Goal: Find specific page/section: Find specific page/section

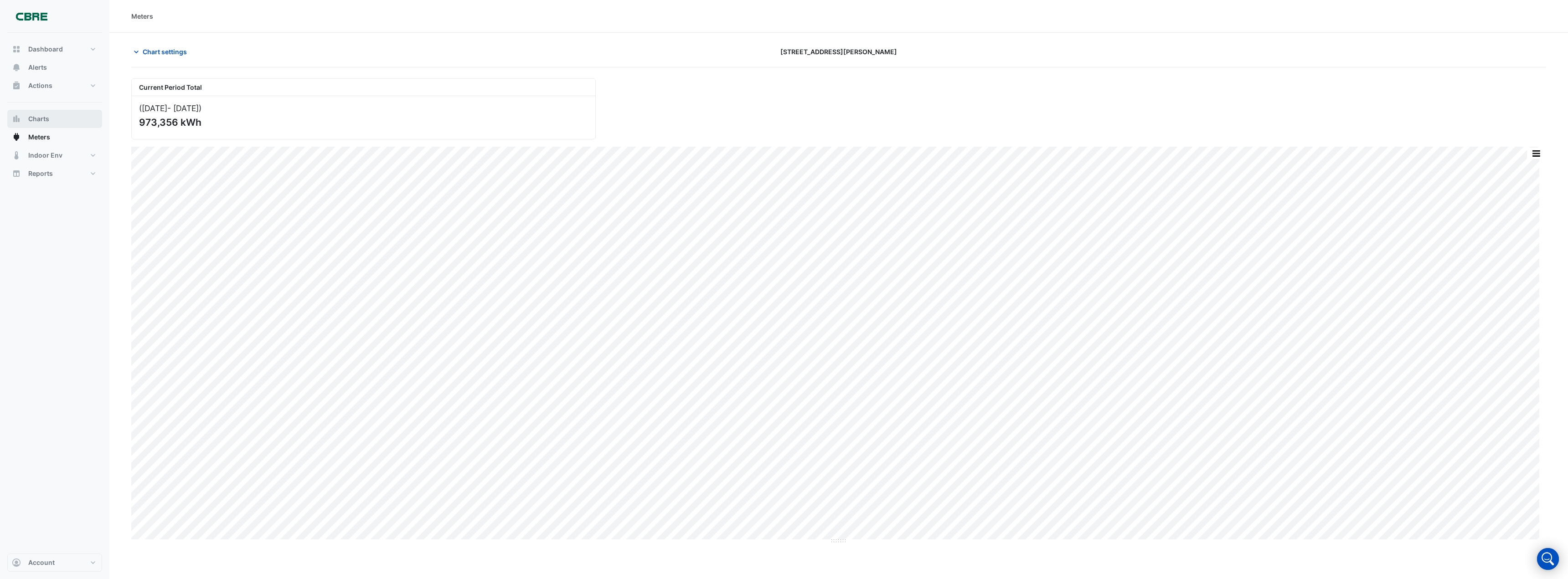
click at [33, 120] on span "Charts" at bounding box center [38, 119] width 21 height 9
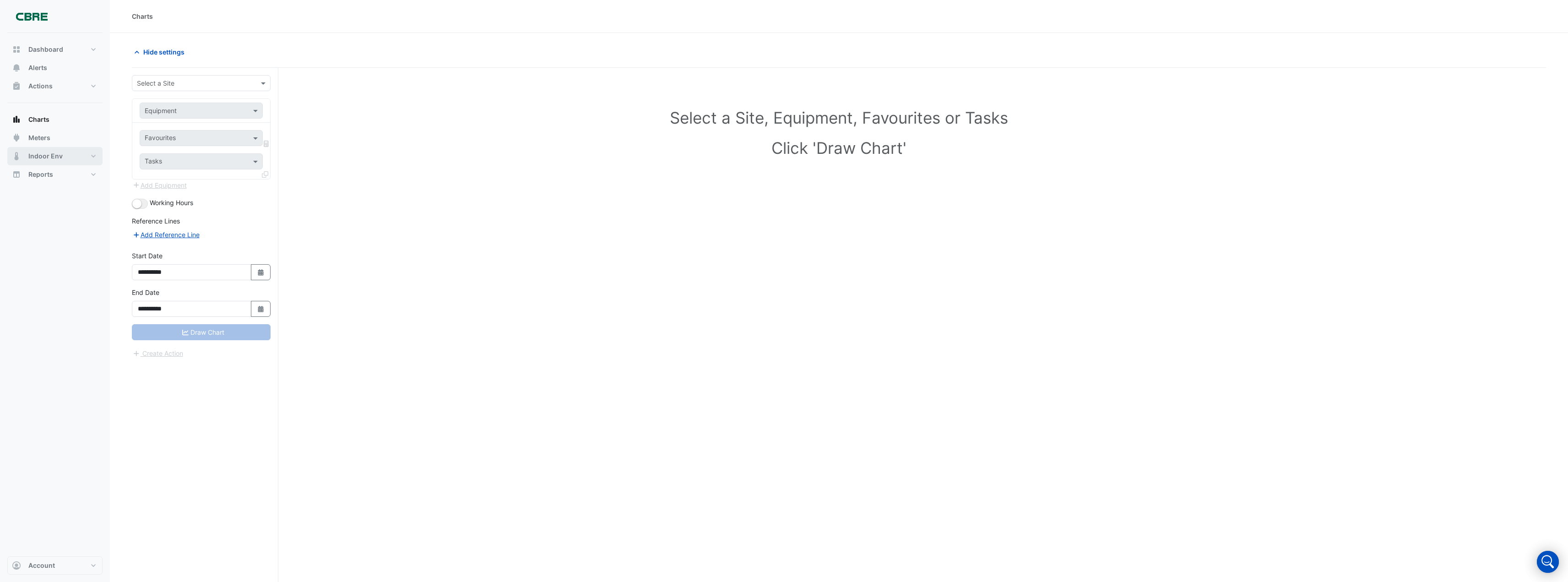
click at [44, 157] on span "Indoor Env" at bounding box center [45, 156] width 34 height 9
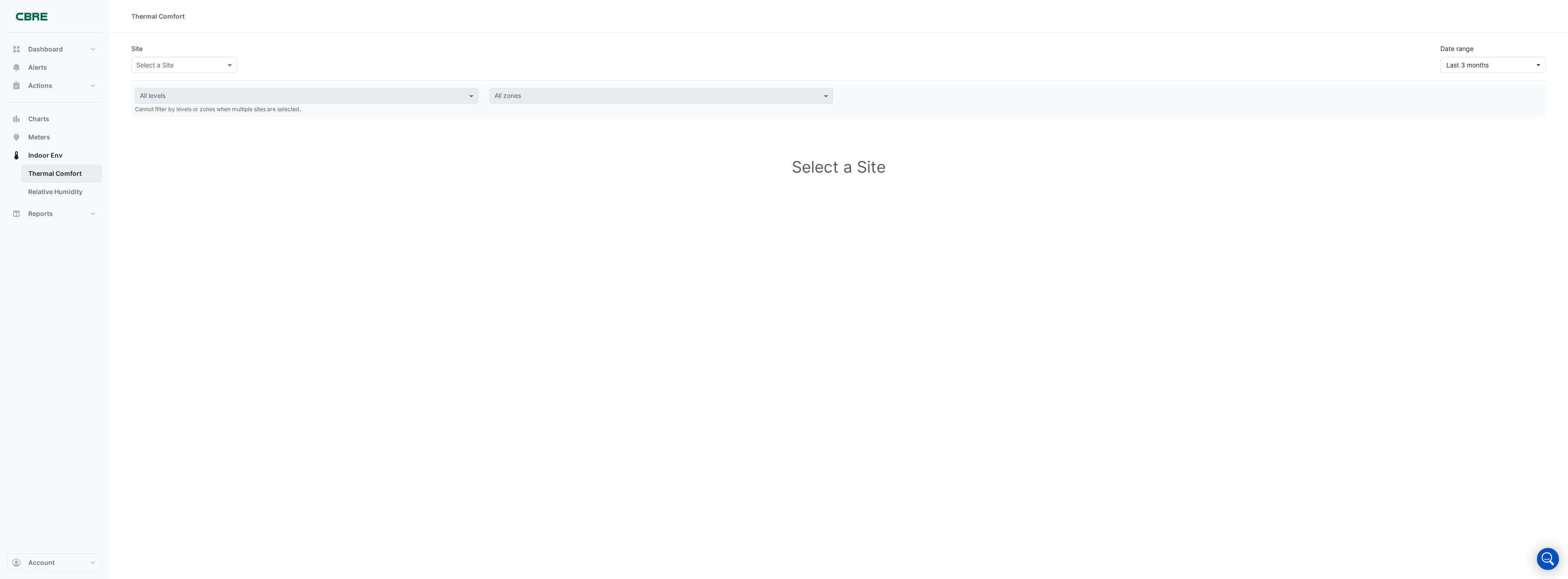
click at [47, 170] on link "Thermal Comfort" at bounding box center [61, 173] width 81 height 18
click at [46, 193] on link "Relative Humidity" at bounding box center [61, 192] width 81 height 18
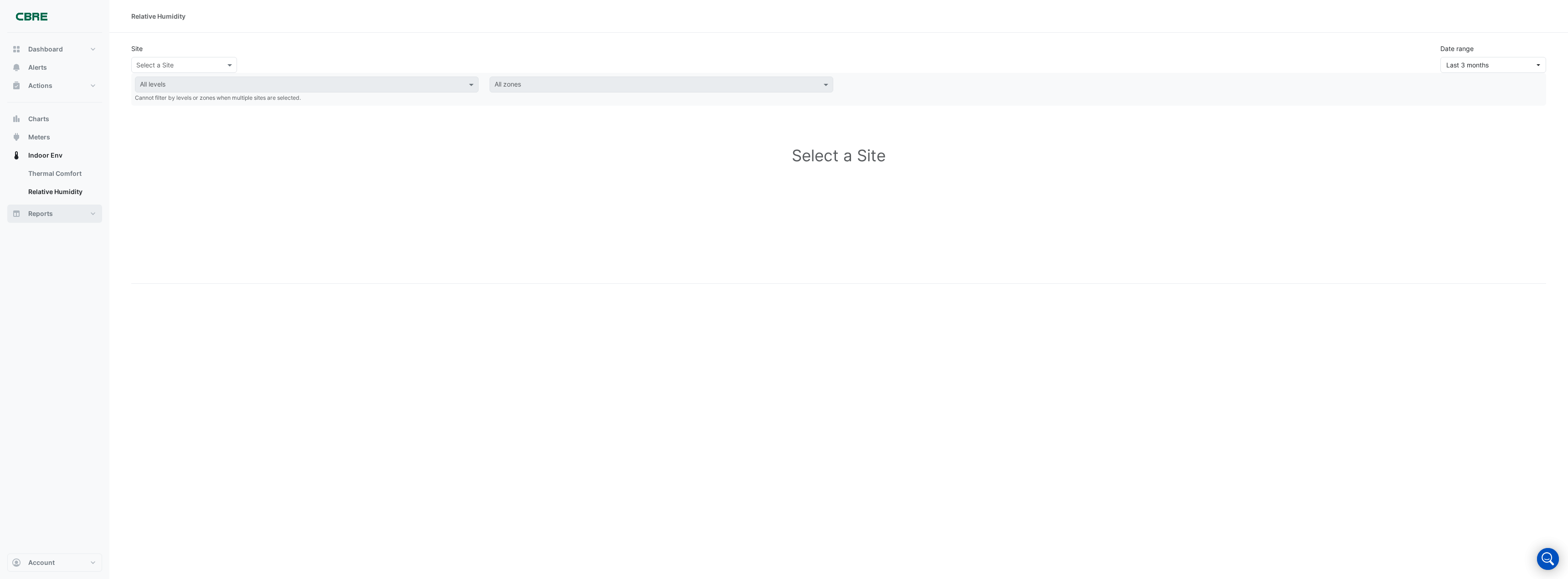
click at [46, 217] on span "Reports" at bounding box center [40, 213] width 24 height 9
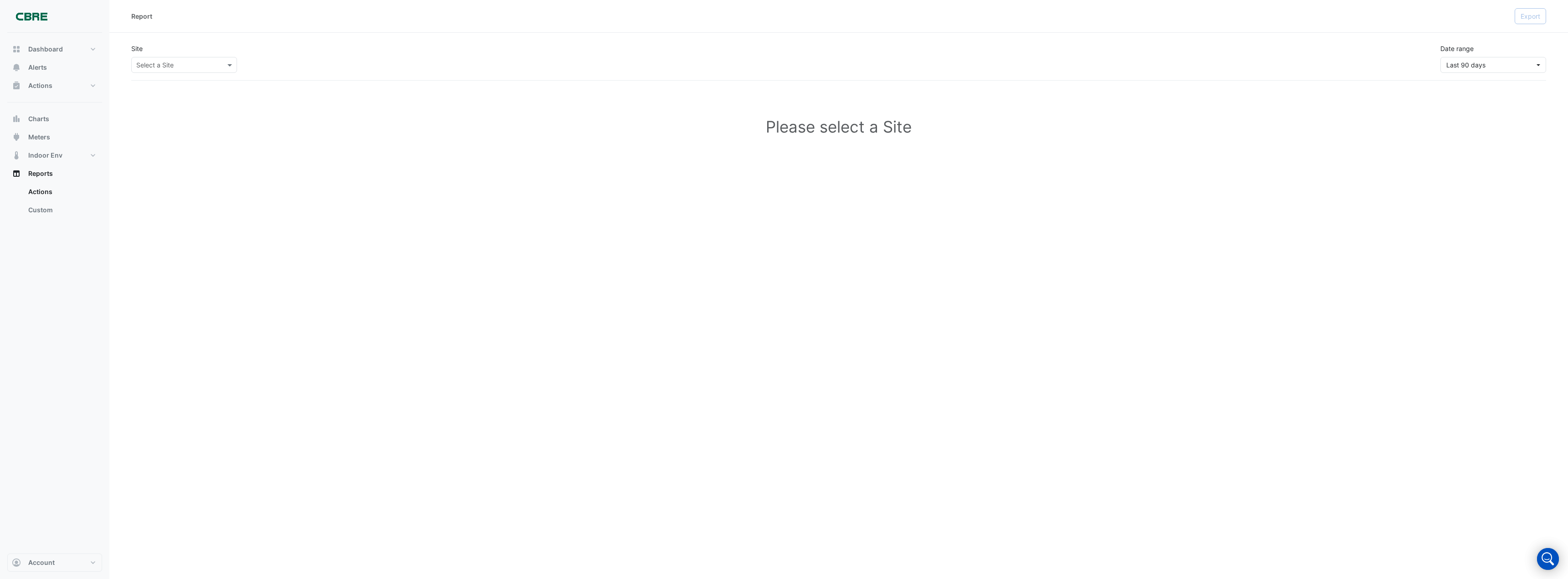
drag, startPoint x: 791, startPoint y: 131, endPoint x: 644, endPoint y: 109, distance: 148.6
click at [791, 131] on h1 "Please select a Site" at bounding box center [839, 127] width 1415 height 77
click at [207, 63] on input "text" at bounding box center [175, 66] width 77 height 10
click at [164, 63] on input "text" at bounding box center [175, 66] width 77 height 10
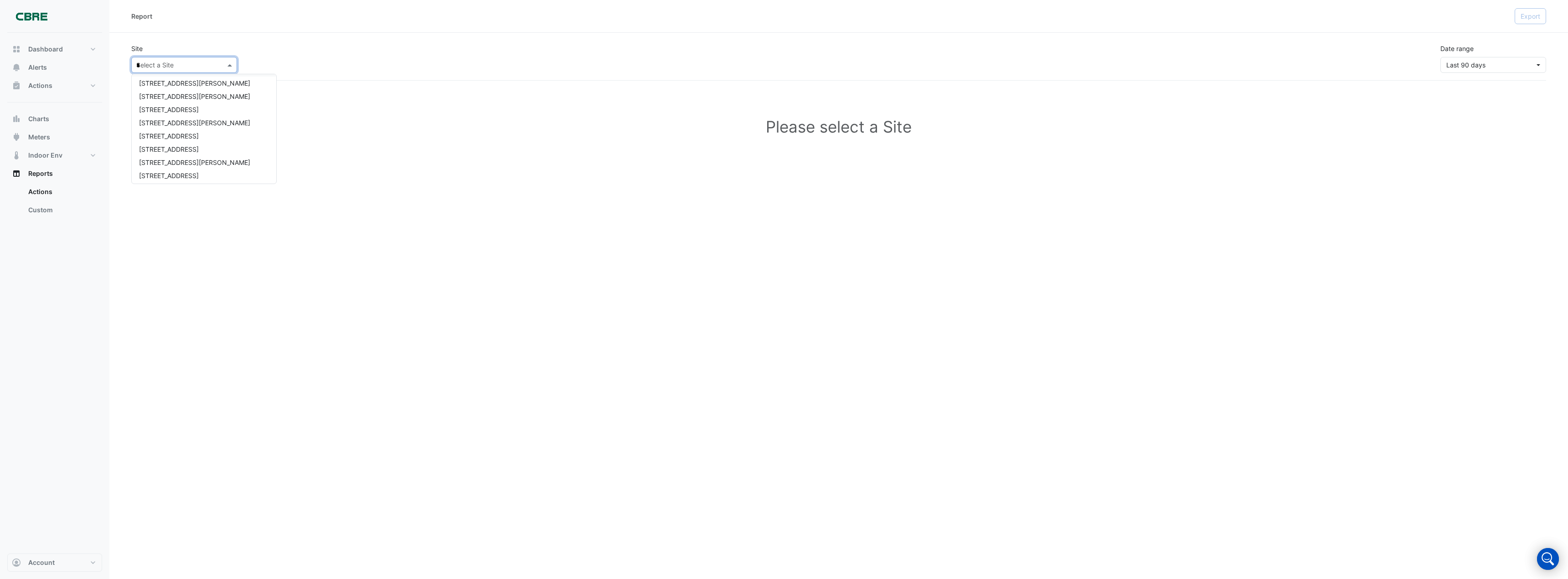
type input "**"
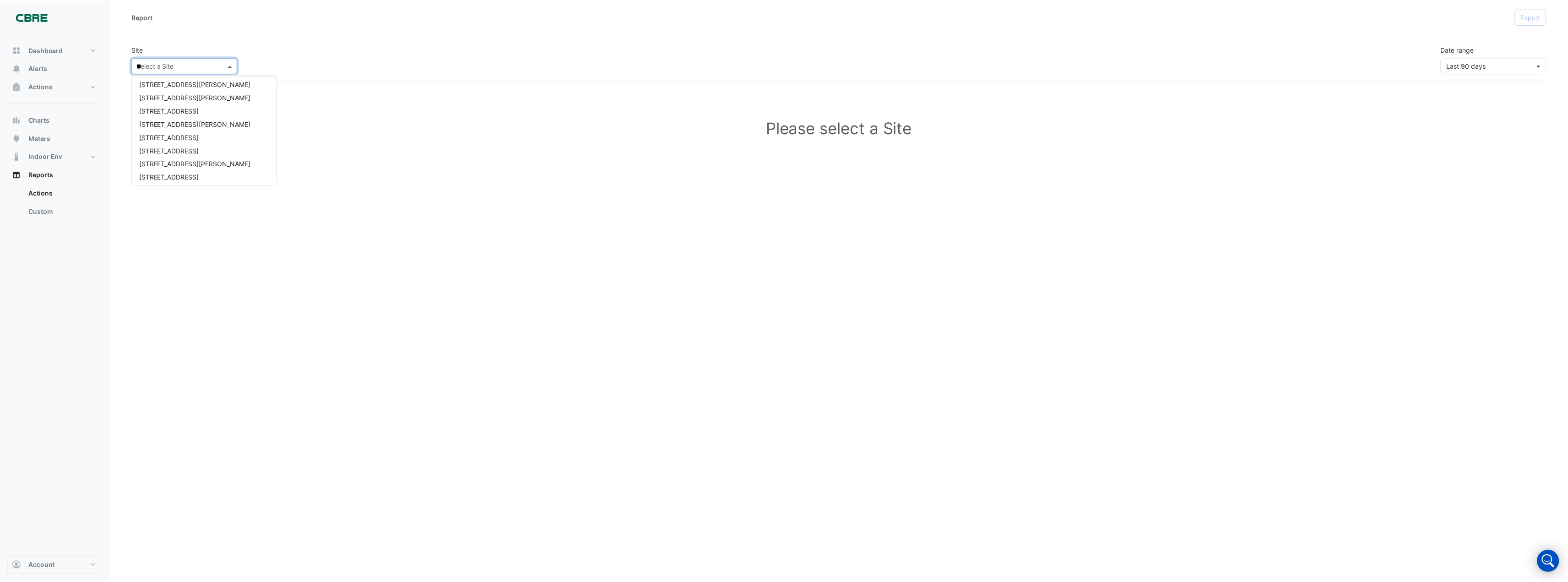
scroll to position [0, 0]
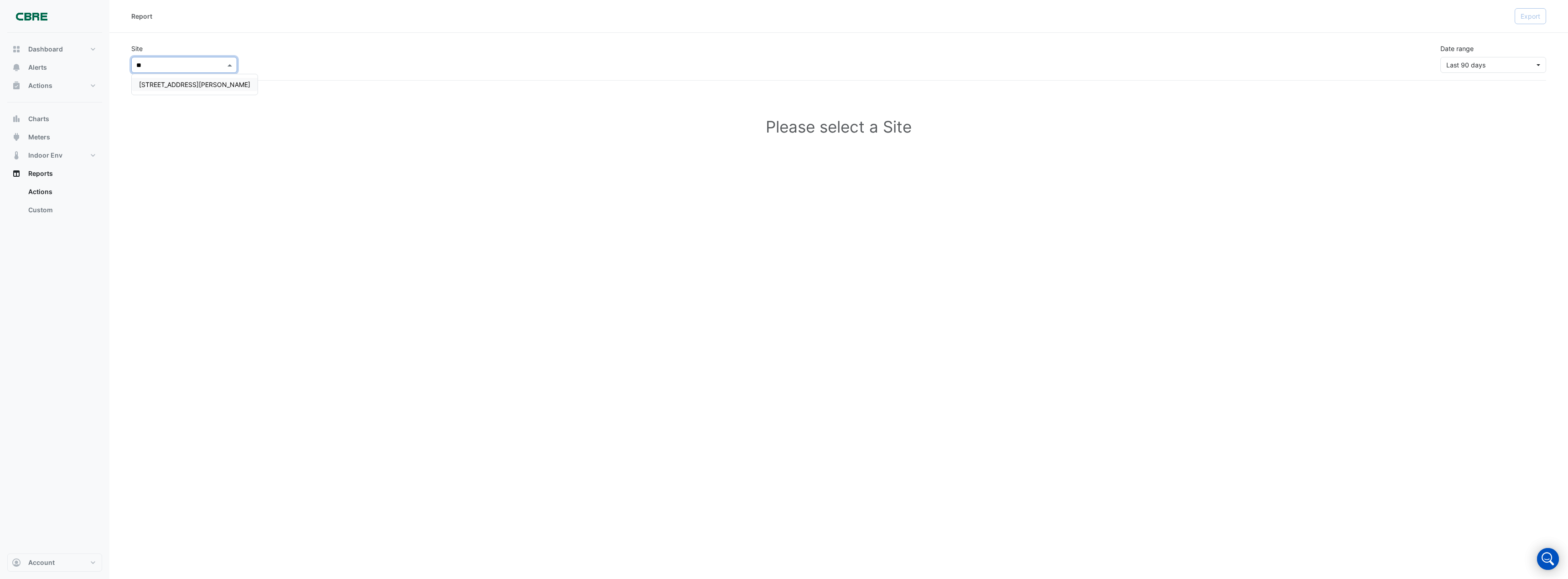
click at [188, 83] on span "[STREET_ADDRESS][PERSON_NAME]" at bounding box center [194, 85] width 111 height 8
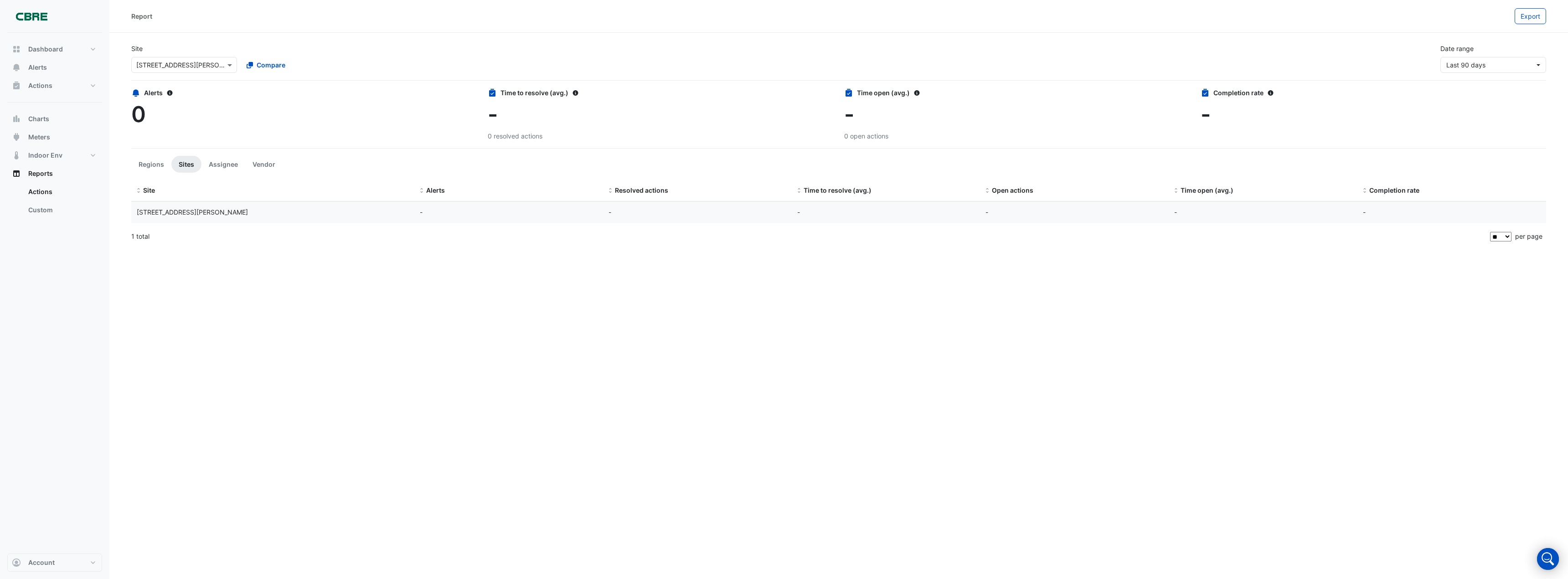
click at [177, 212] on span "[STREET_ADDRESS][PERSON_NAME]" at bounding box center [192, 212] width 111 height 8
click at [40, 48] on span "Dashboard" at bounding box center [45, 49] width 35 height 9
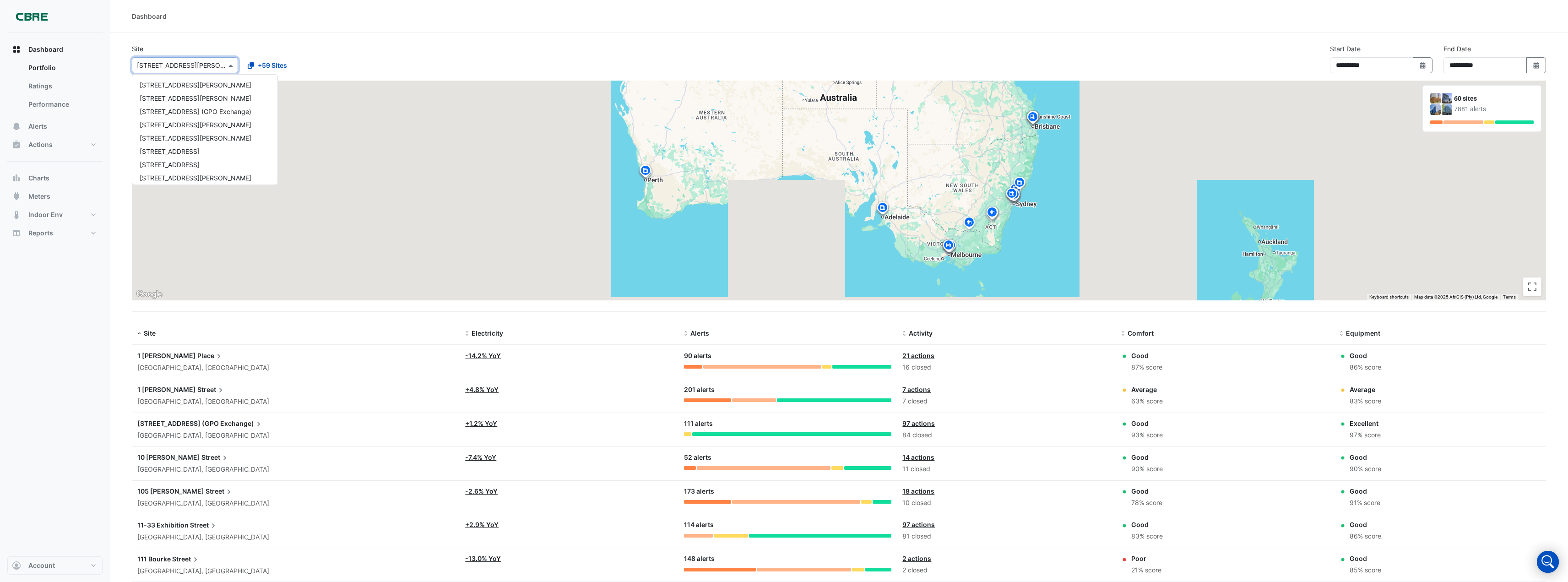
click at [227, 64] on span at bounding box center [232, 65] width 12 height 10
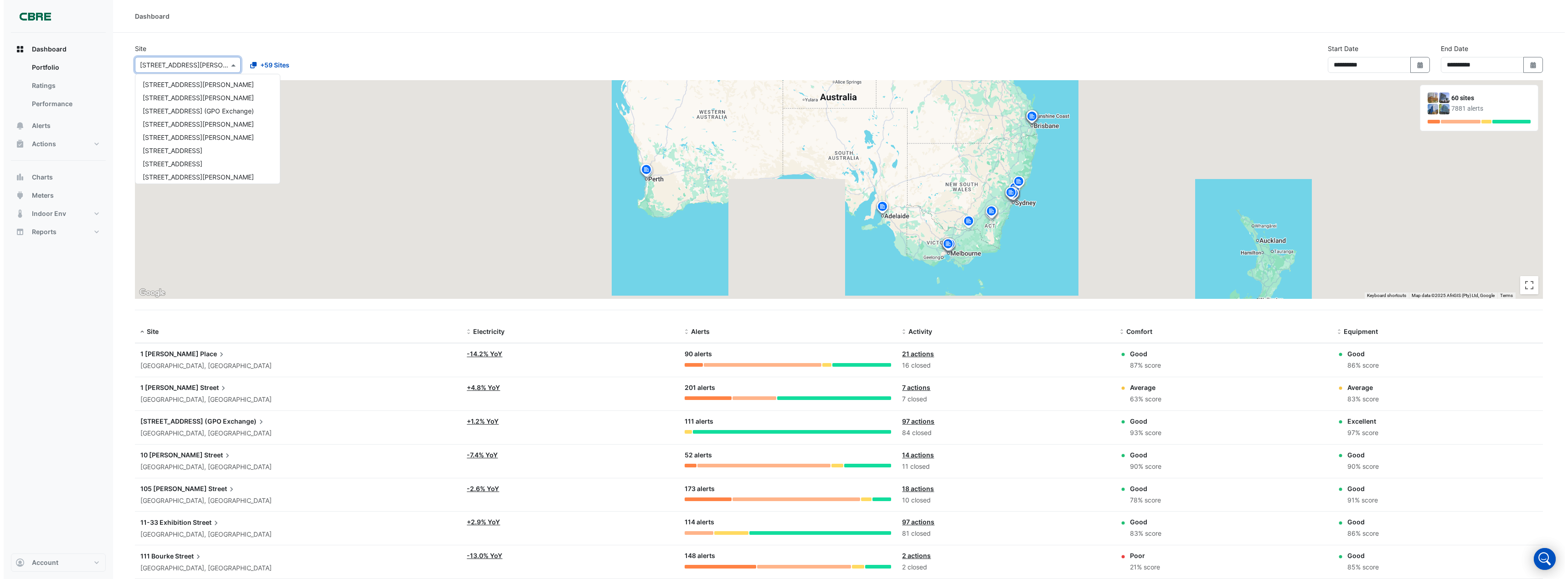
scroll to position [585, 0]
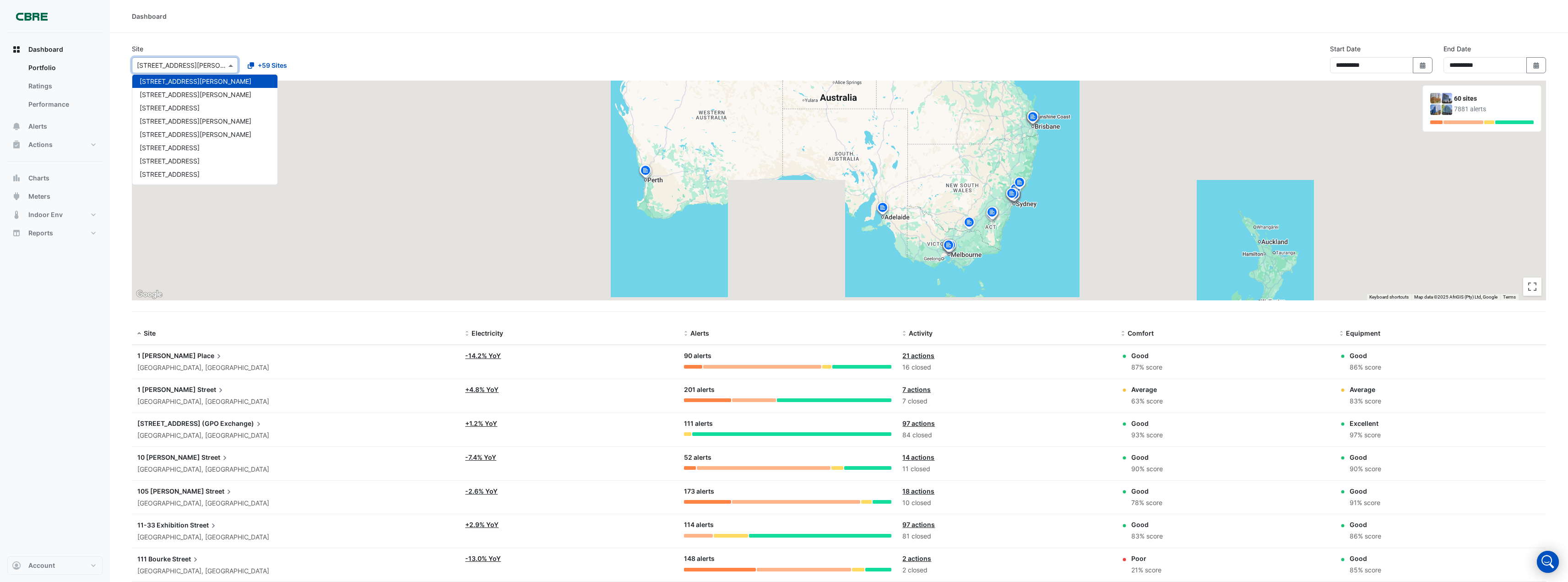
click at [177, 81] on span "[STREET_ADDRESS][PERSON_NAME]" at bounding box center [195, 81] width 112 height 8
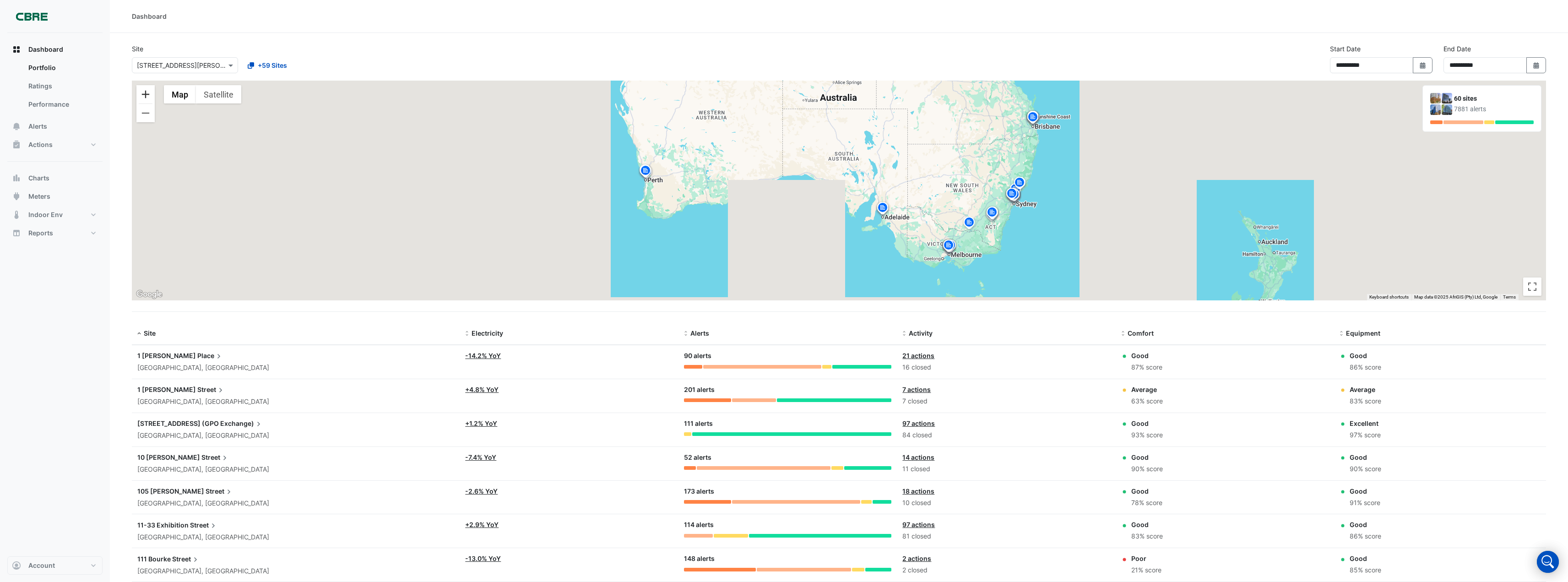
click at [146, 92] on button "Zoom in" at bounding box center [145, 94] width 18 height 18
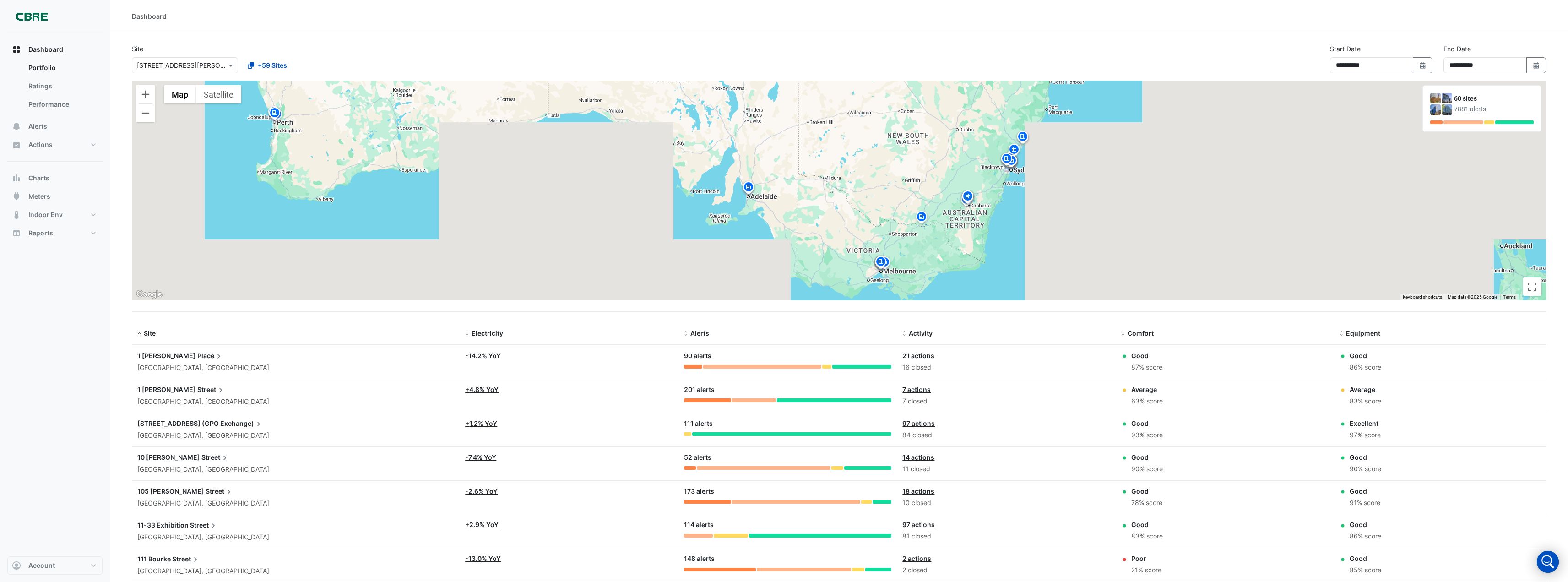
drag, startPoint x: 1308, startPoint y: 236, endPoint x: 1143, endPoint y: 190, distance: 171.3
click at [1143, 190] on div "To activate drag with keyboard, press Alt + Enter. Once in keyboard drag state,…" at bounding box center [839, 190] width 1415 height 219
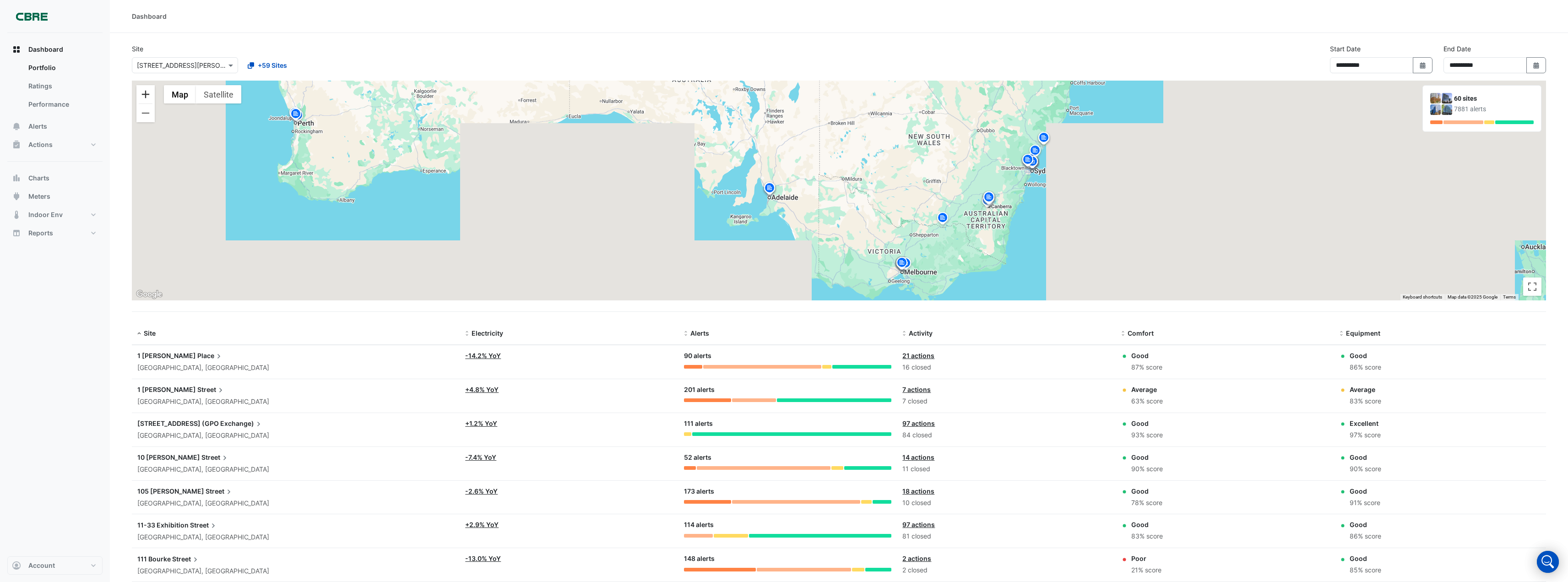
click at [152, 92] on button "Zoom in" at bounding box center [145, 94] width 18 height 18
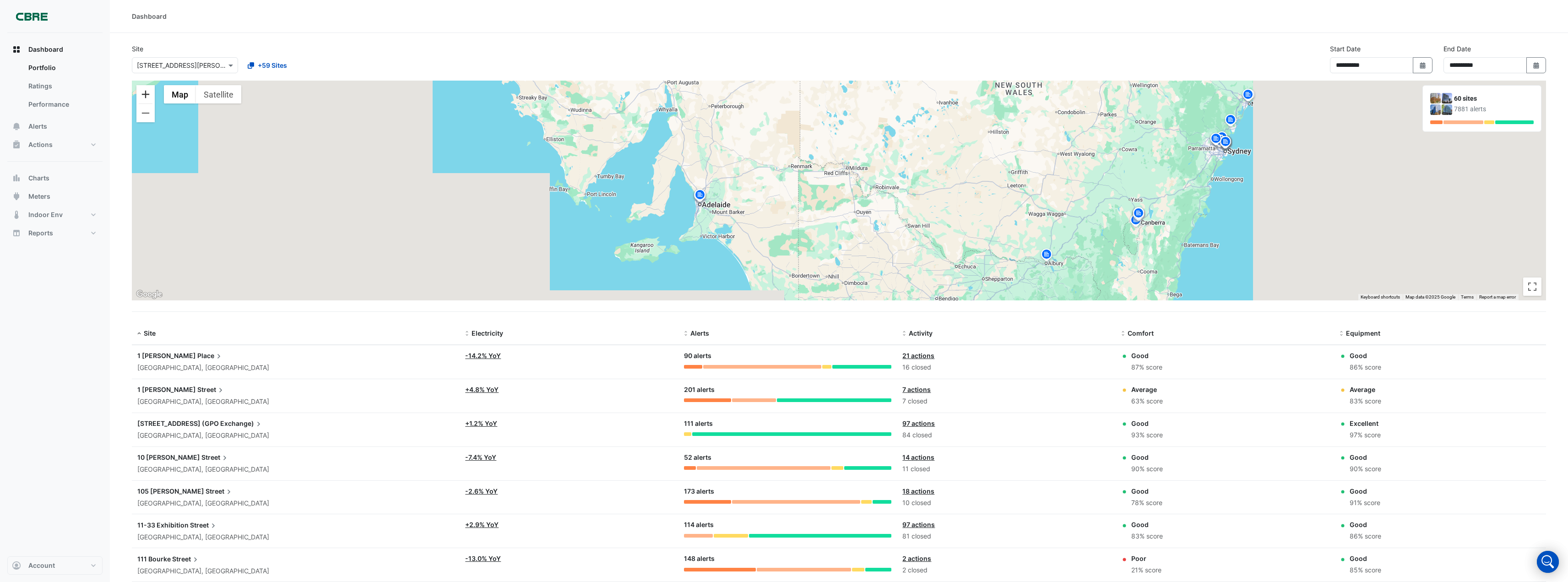
click at [150, 92] on button "Zoom in" at bounding box center [145, 94] width 18 height 18
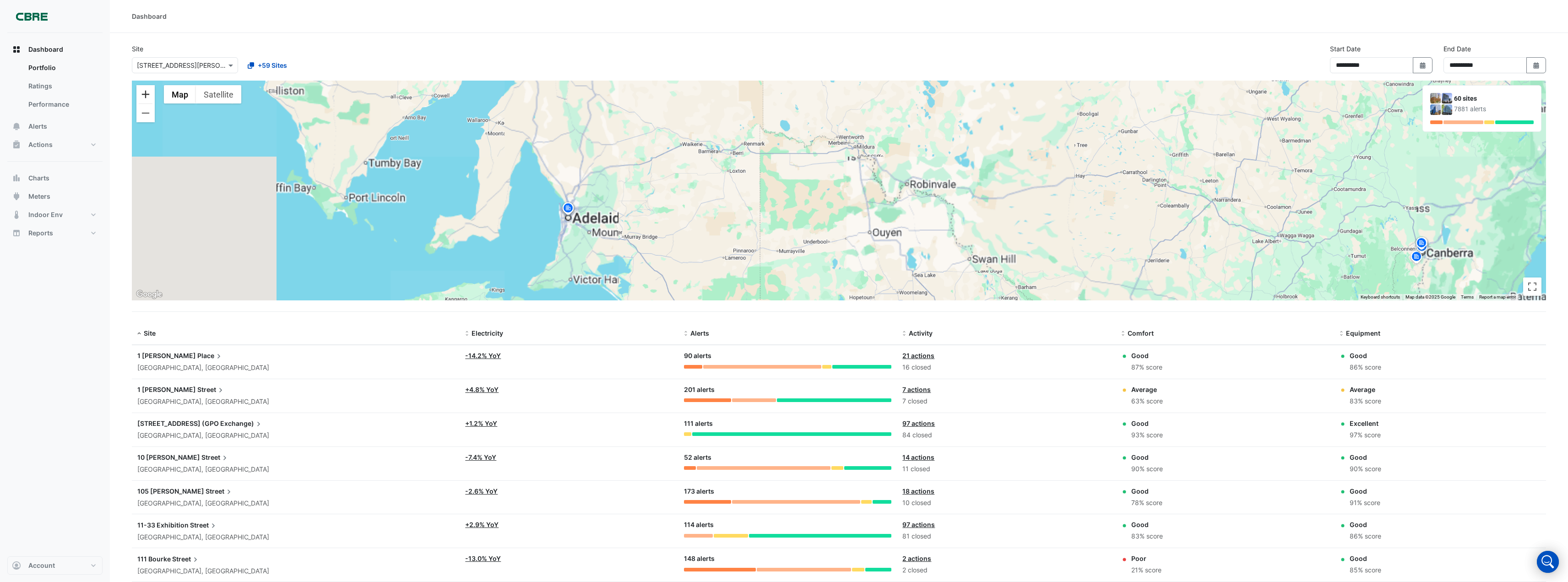
click at [150, 92] on button "Zoom in" at bounding box center [145, 94] width 18 height 18
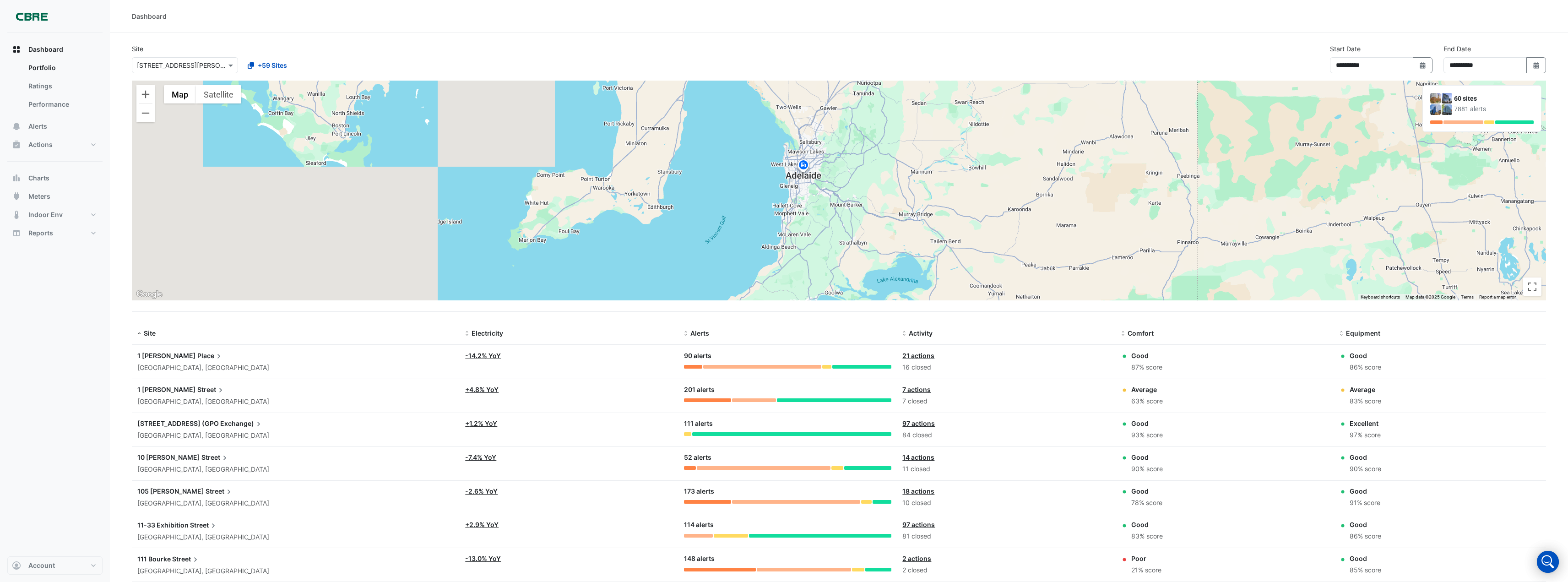
drag, startPoint x: 397, startPoint y: 246, endPoint x: 918, endPoint y: 172, distance: 526.2
click at [918, 172] on div "To activate drag with keyboard, press Alt + Enter. Once in keyboard drag state,…" at bounding box center [839, 190] width 1415 height 219
click at [144, 94] on button "Zoom in" at bounding box center [145, 94] width 18 height 18
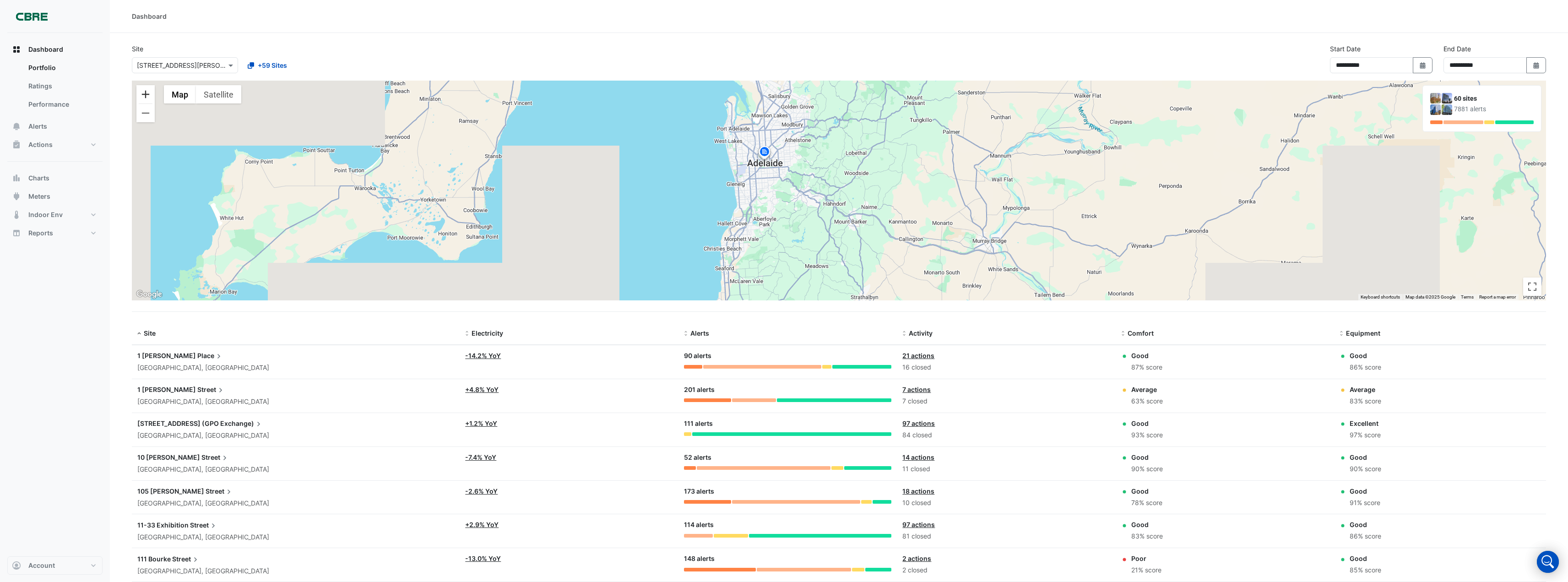
click at [144, 94] on button "Zoom in" at bounding box center [145, 94] width 18 height 18
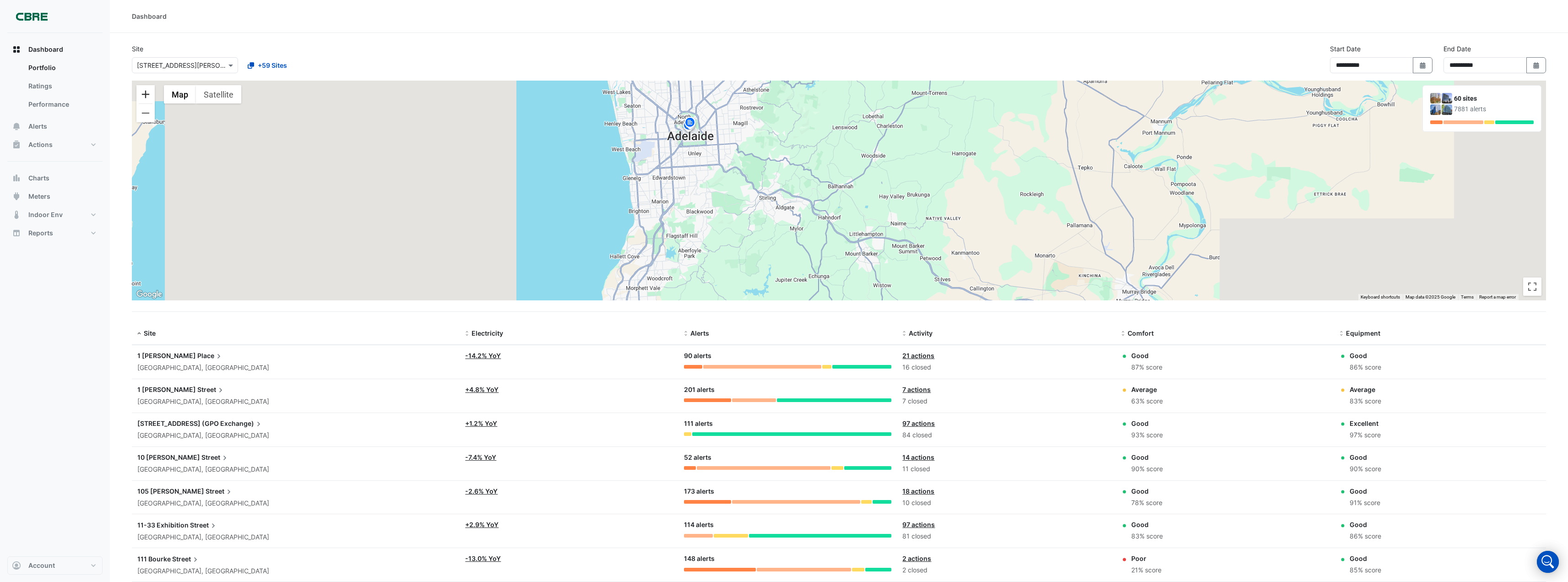
click at [144, 94] on button "Zoom in" at bounding box center [145, 94] width 18 height 18
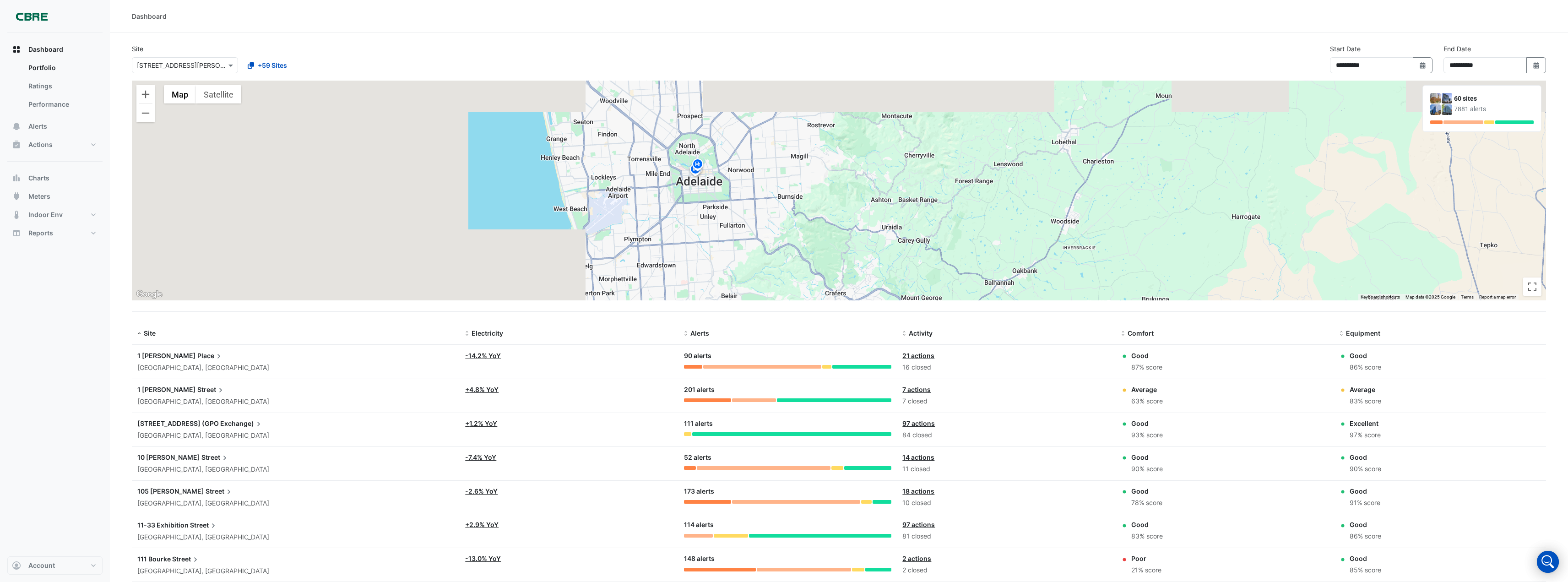
drag, startPoint x: 474, startPoint y: 172, endPoint x: 618, endPoint y: 261, distance: 169.3
click at [629, 276] on div "To activate drag with keyboard, press Alt + Enter. Once in keyboard drag state,…" at bounding box center [839, 190] width 1415 height 219
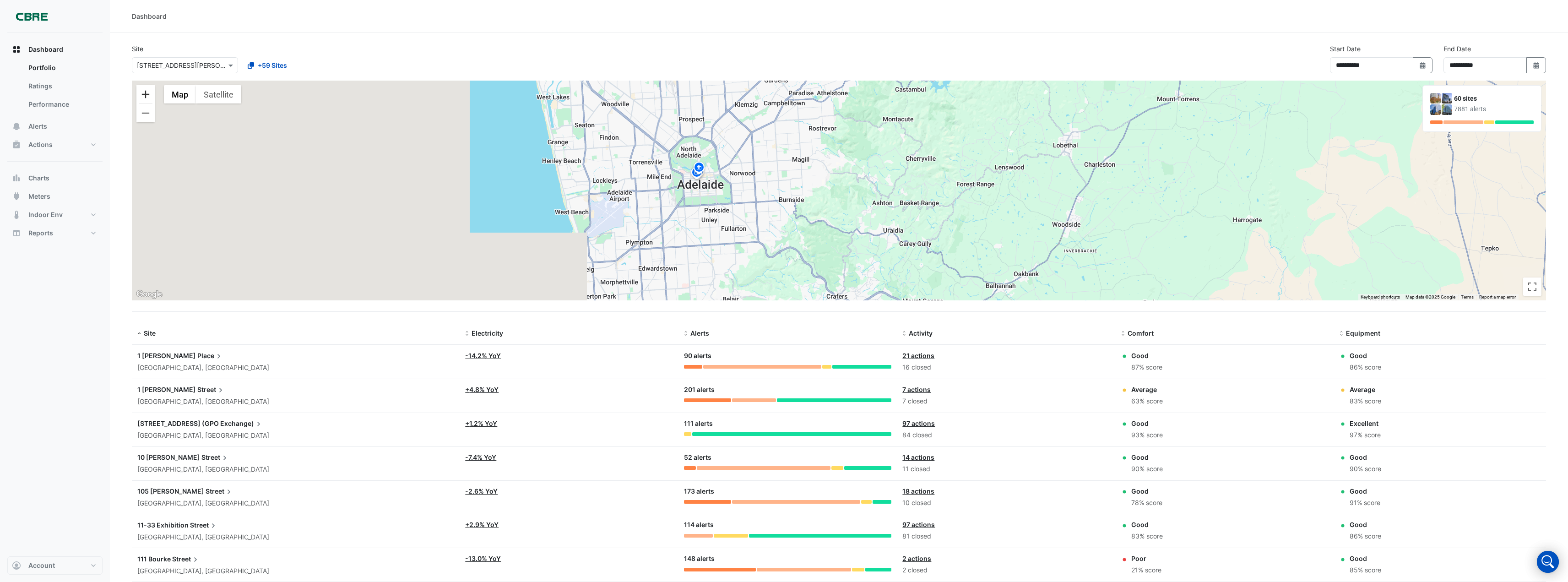
click at [149, 96] on button "Zoom in" at bounding box center [145, 94] width 18 height 18
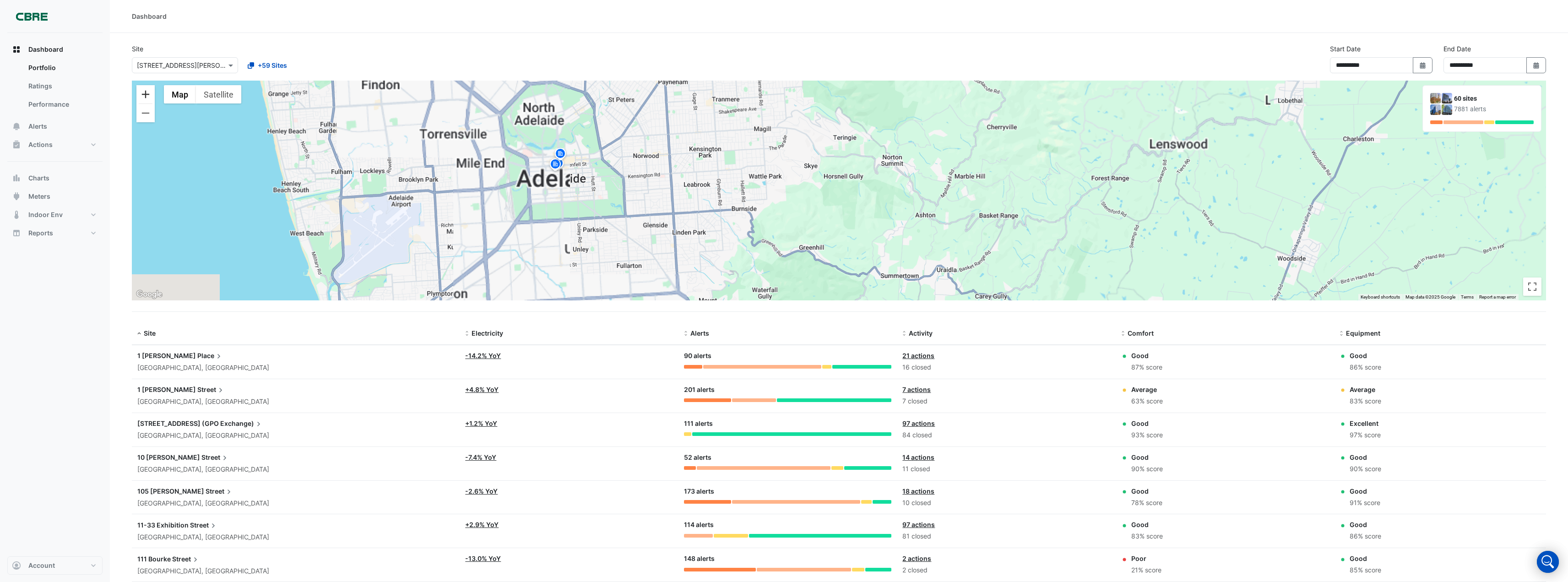
click at [149, 96] on button "Zoom in" at bounding box center [145, 94] width 18 height 18
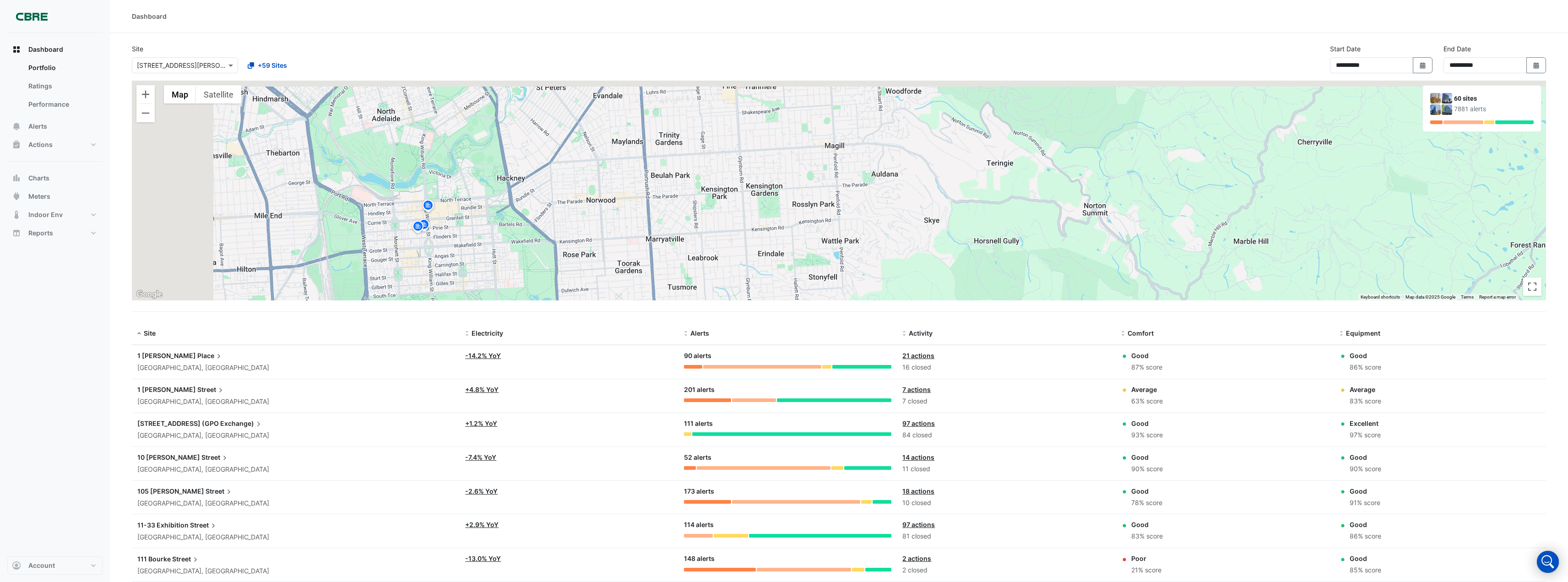
drag, startPoint x: 234, startPoint y: 175, endPoint x: 391, endPoint y: 261, distance: 179.0
click at [391, 261] on div "To activate drag with keyboard, press Alt + Enter. Once in keyboard drag state,…" at bounding box center [839, 190] width 1415 height 219
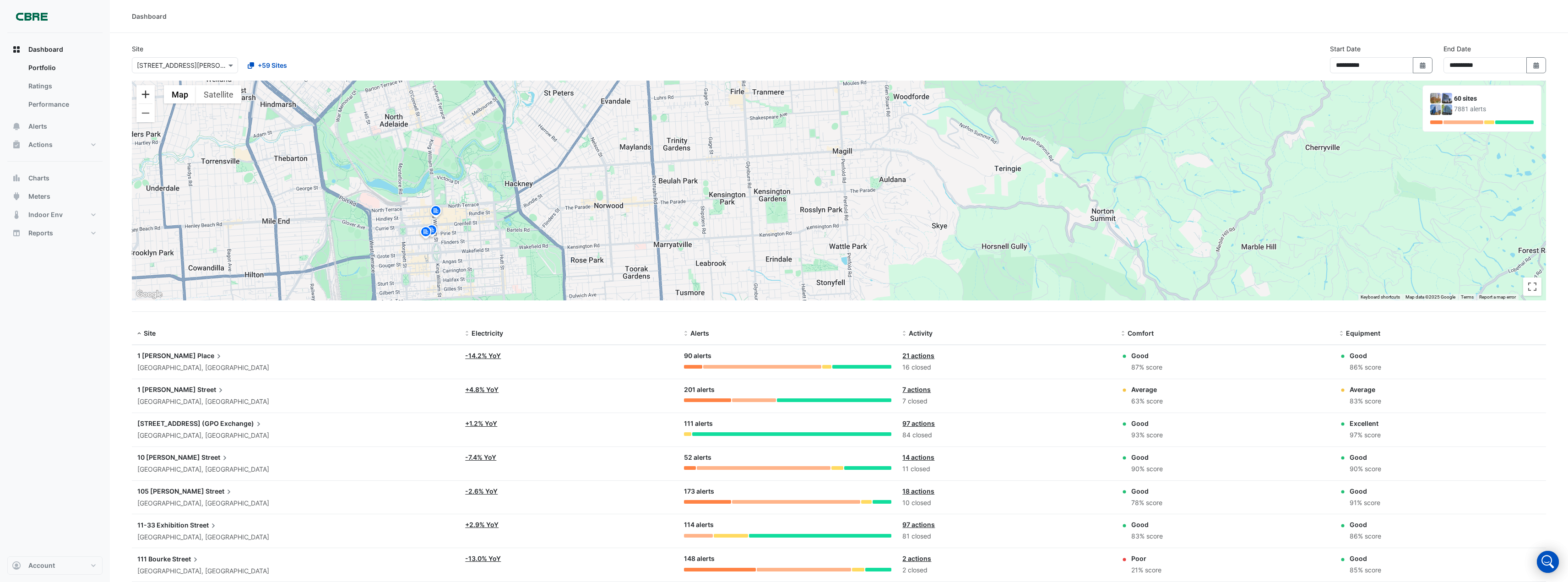
click at [145, 94] on button "Zoom in" at bounding box center [145, 94] width 18 height 18
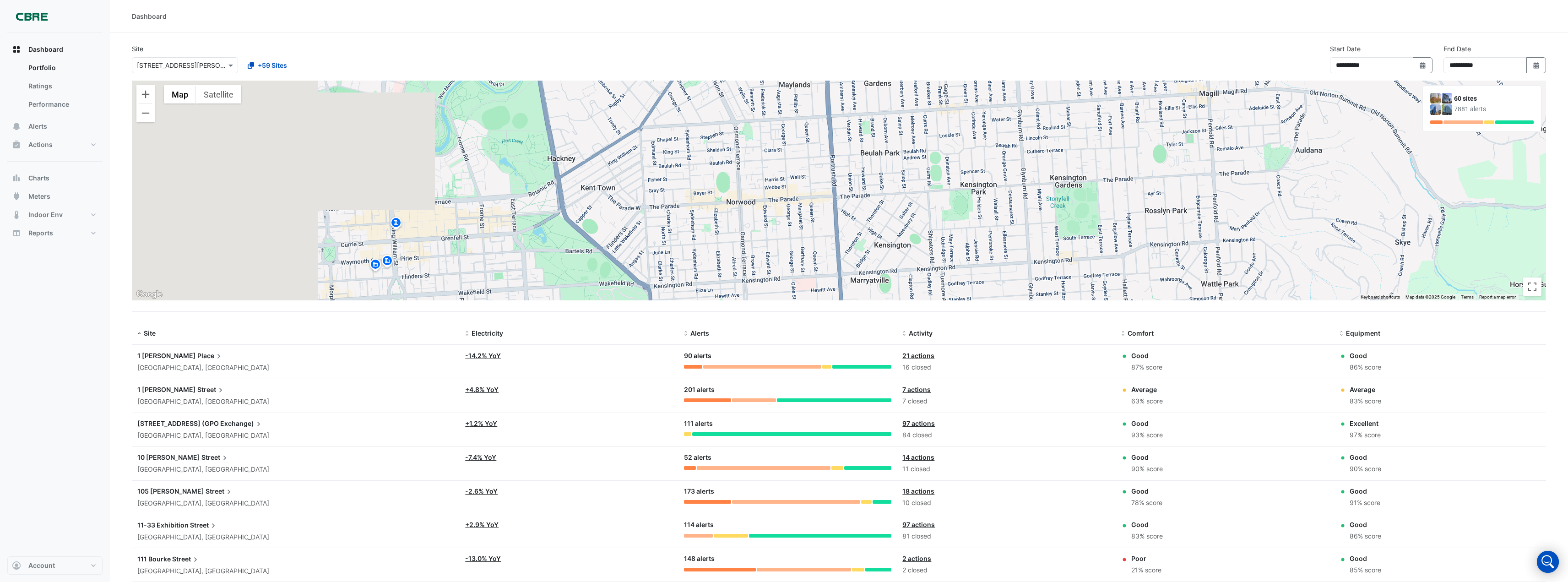
drag, startPoint x: 399, startPoint y: 202, endPoint x: 777, endPoint y: 172, distance: 379.2
click at [768, 179] on div "To activate drag with keyboard, press Alt + Enter. Once in keyboard drag state,…" at bounding box center [839, 190] width 1415 height 219
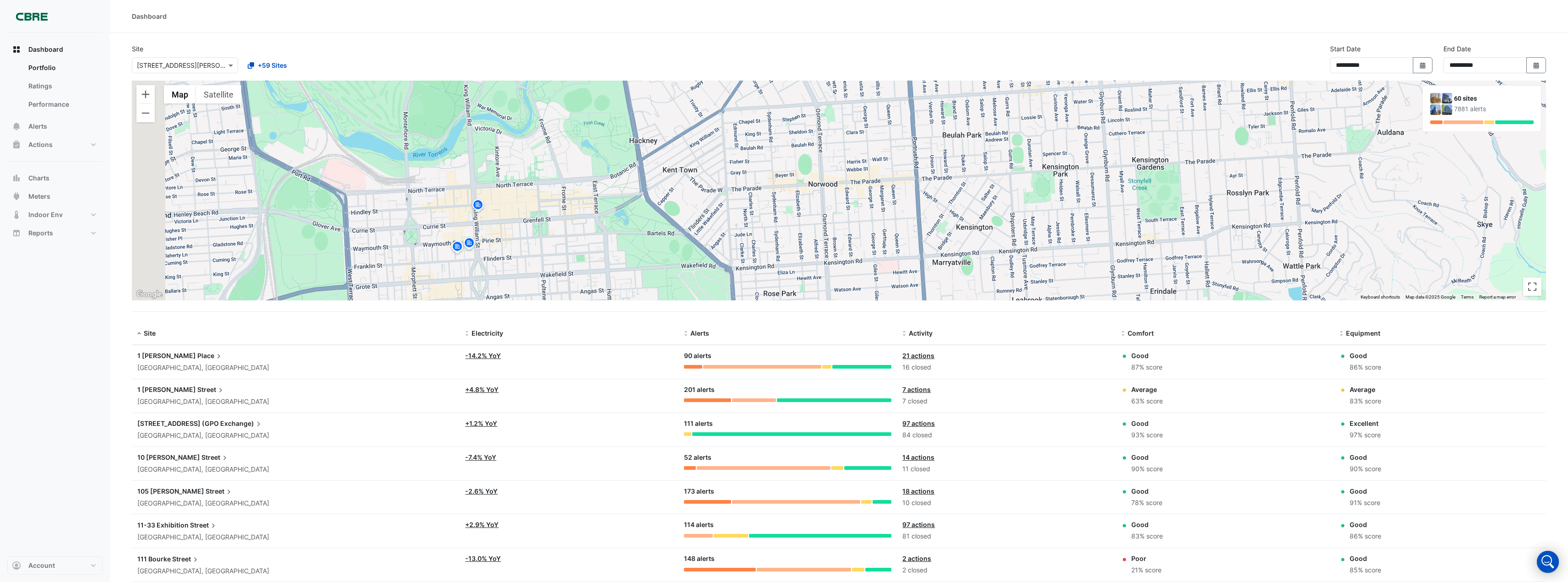
drag, startPoint x: 375, startPoint y: 200, endPoint x: 463, endPoint y: 196, distance: 88.1
click at [453, 194] on div "To activate drag with keyboard, press Alt + Enter. Once in keyboard drag state,…" at bounding box center [839, 190] width 1415 height 219
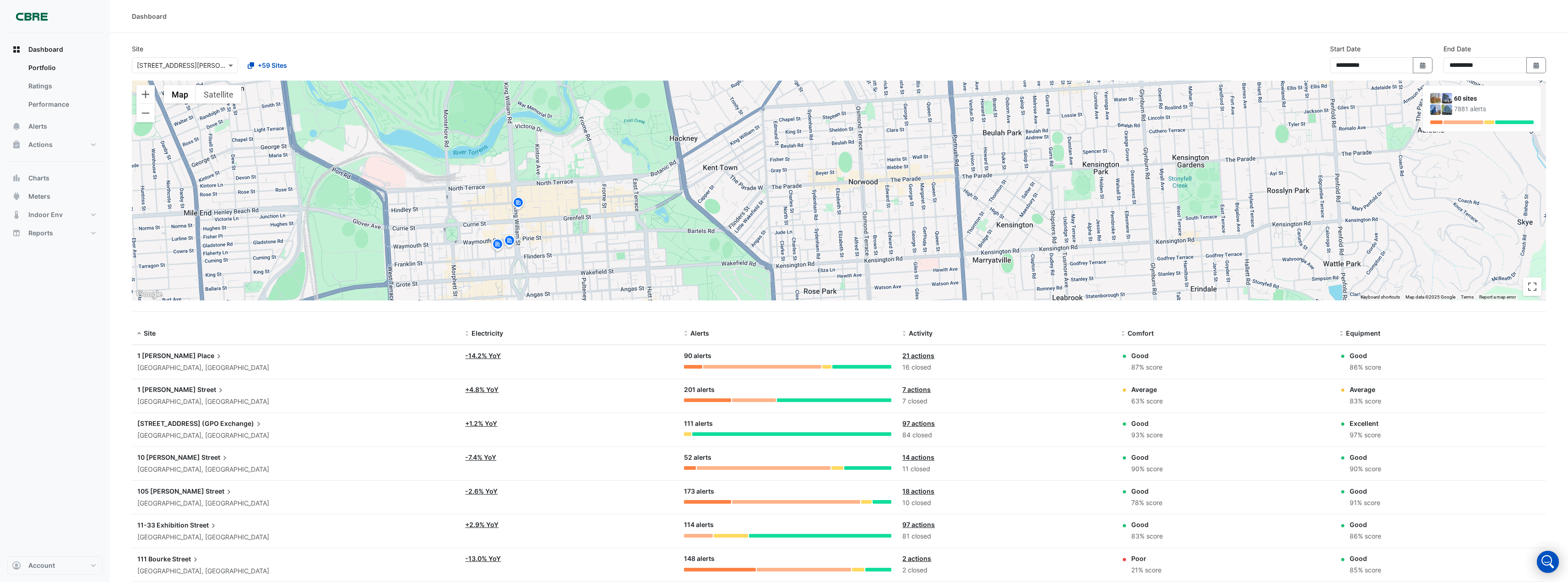
click at [516, 201] on img at bounding box center [518, 204] width 15 height 16
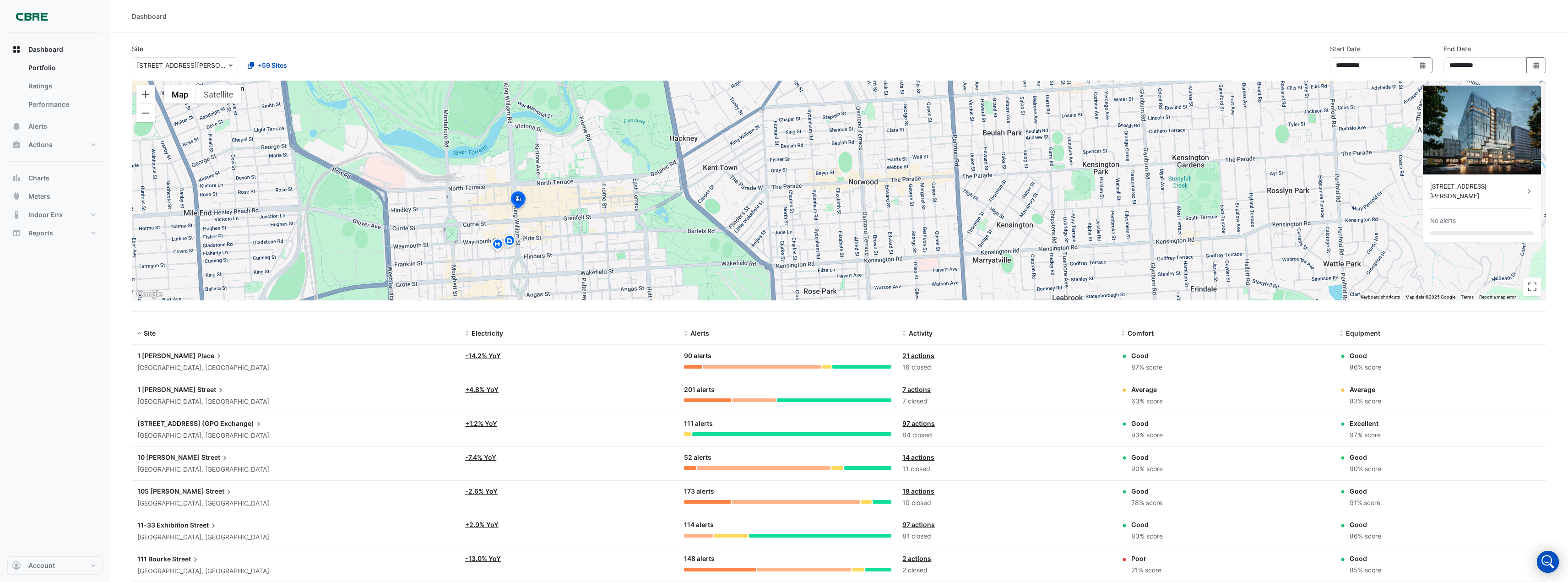
click at [1470, 152] on img at bounding box center [1482, 130] width 118 height 89
click at [1447, 187] on div "[STREET_ADDRESS][PERSON_NAME]" at bounding box center [1478, 191] width 94 height 19
